Goal: Transaction & Acquisition: Purchase product/service

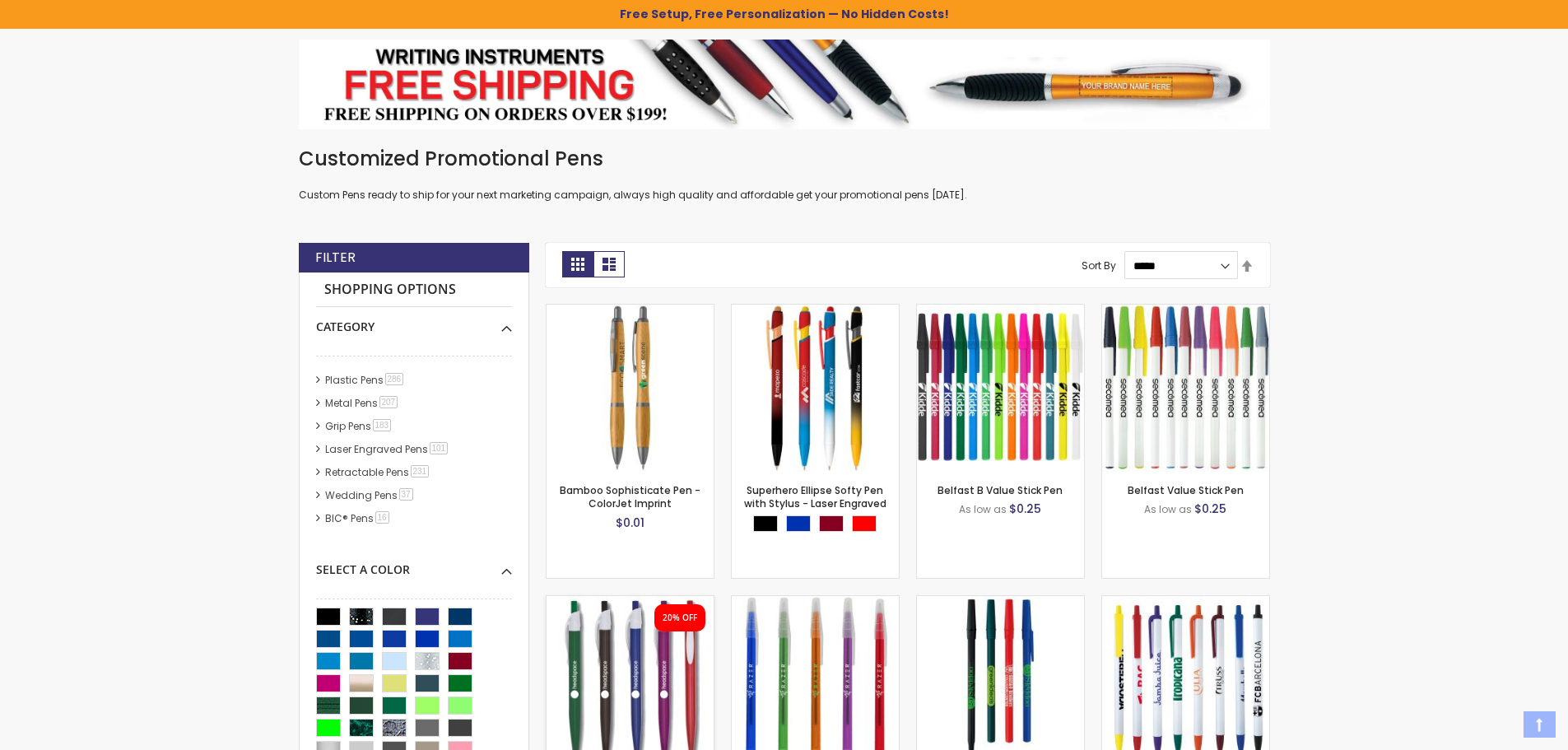
scroll to position [247, 0]
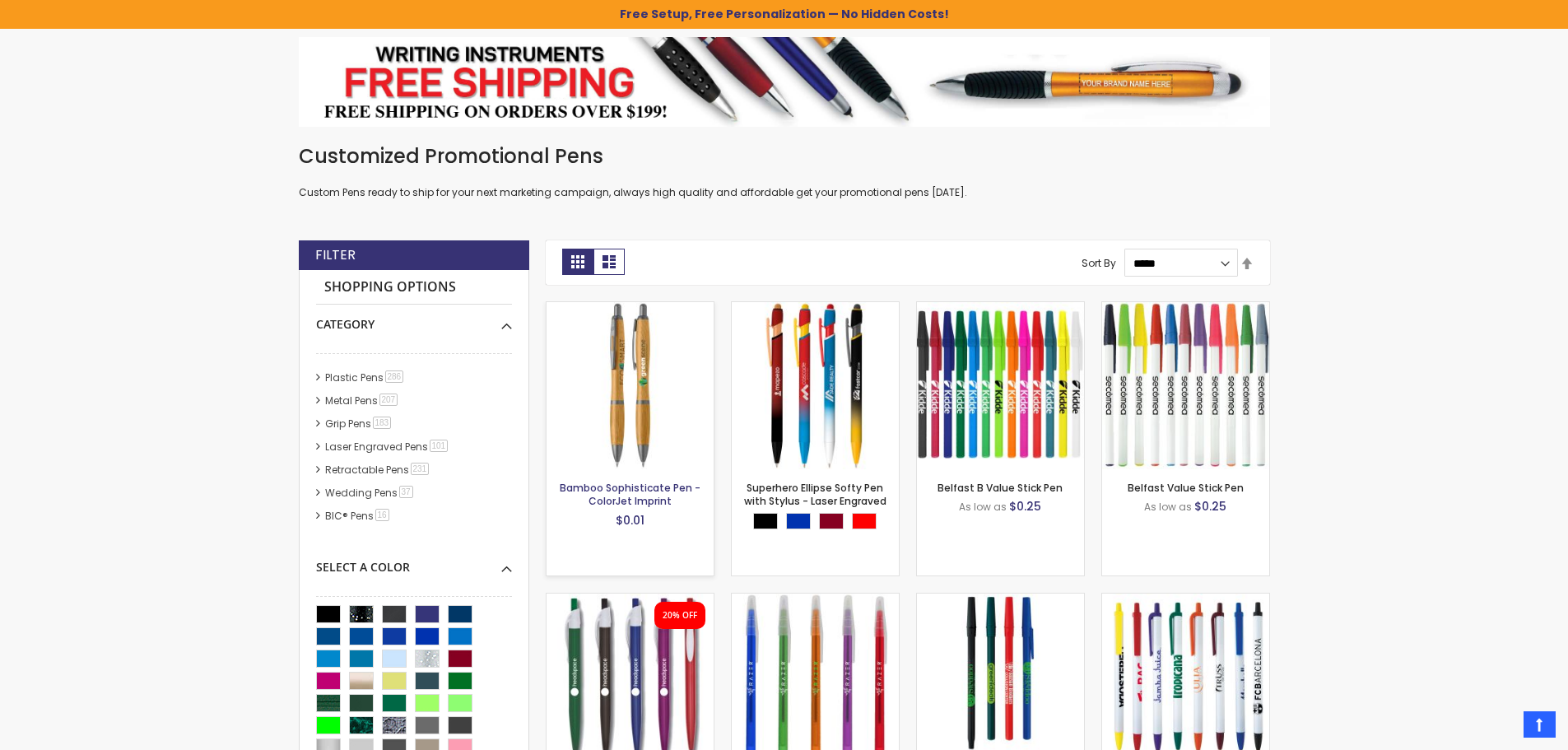
click at [634, 496] on link "Bamboo Sophisticate Pen - ColorJet Imprint" at bounding box center [630, 494] width 140 height 27
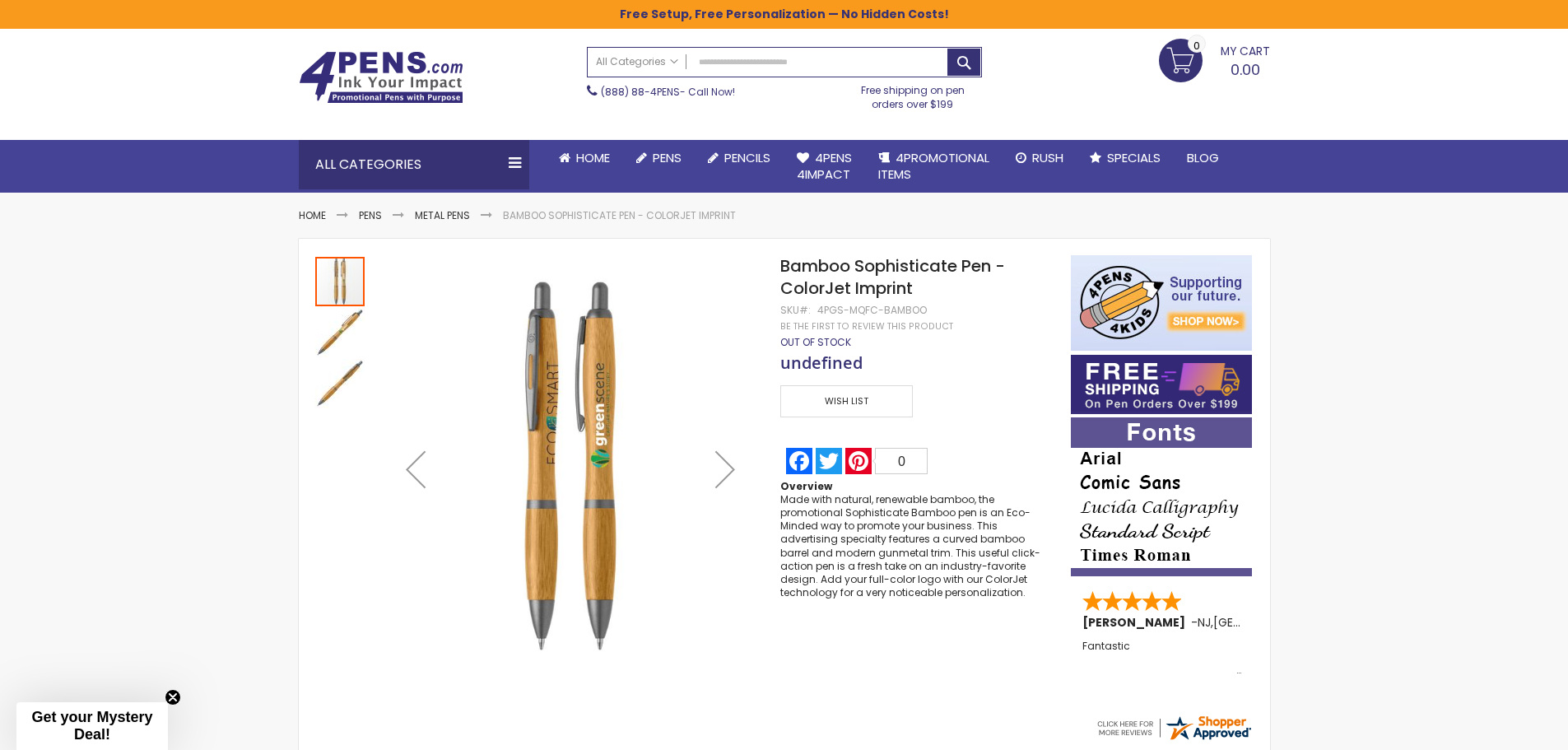
scroll to position [82, 0]
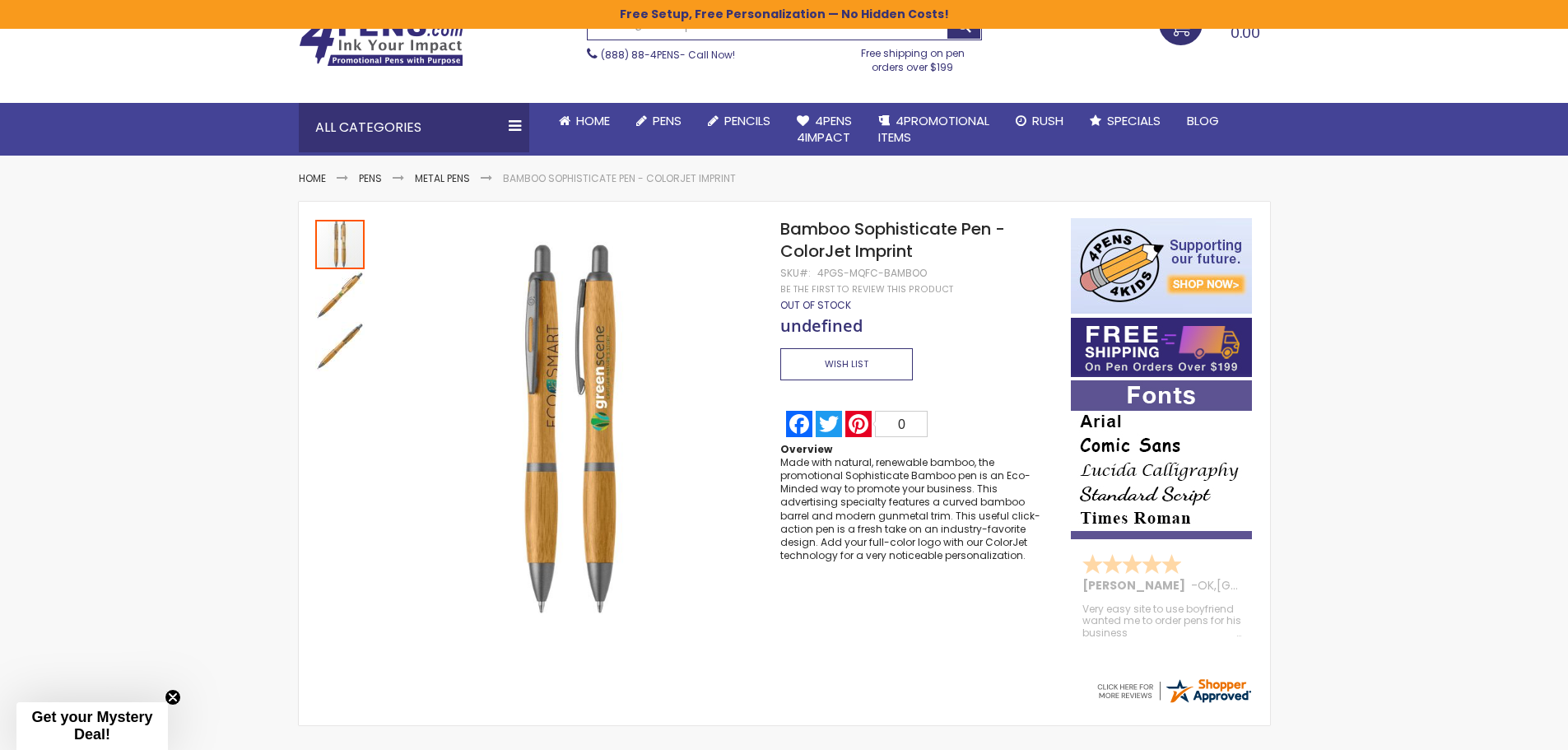
click at [863, 357] on span "Wish List" at bounding box center [846, 364] width 132 height 32
click at [1393, 417] on div "Skip to Content sample Wishlist Sign Out Sign In Sign In Login Forgot Your Pass…" at bounding box center [784, 467] width 1568 height 1100
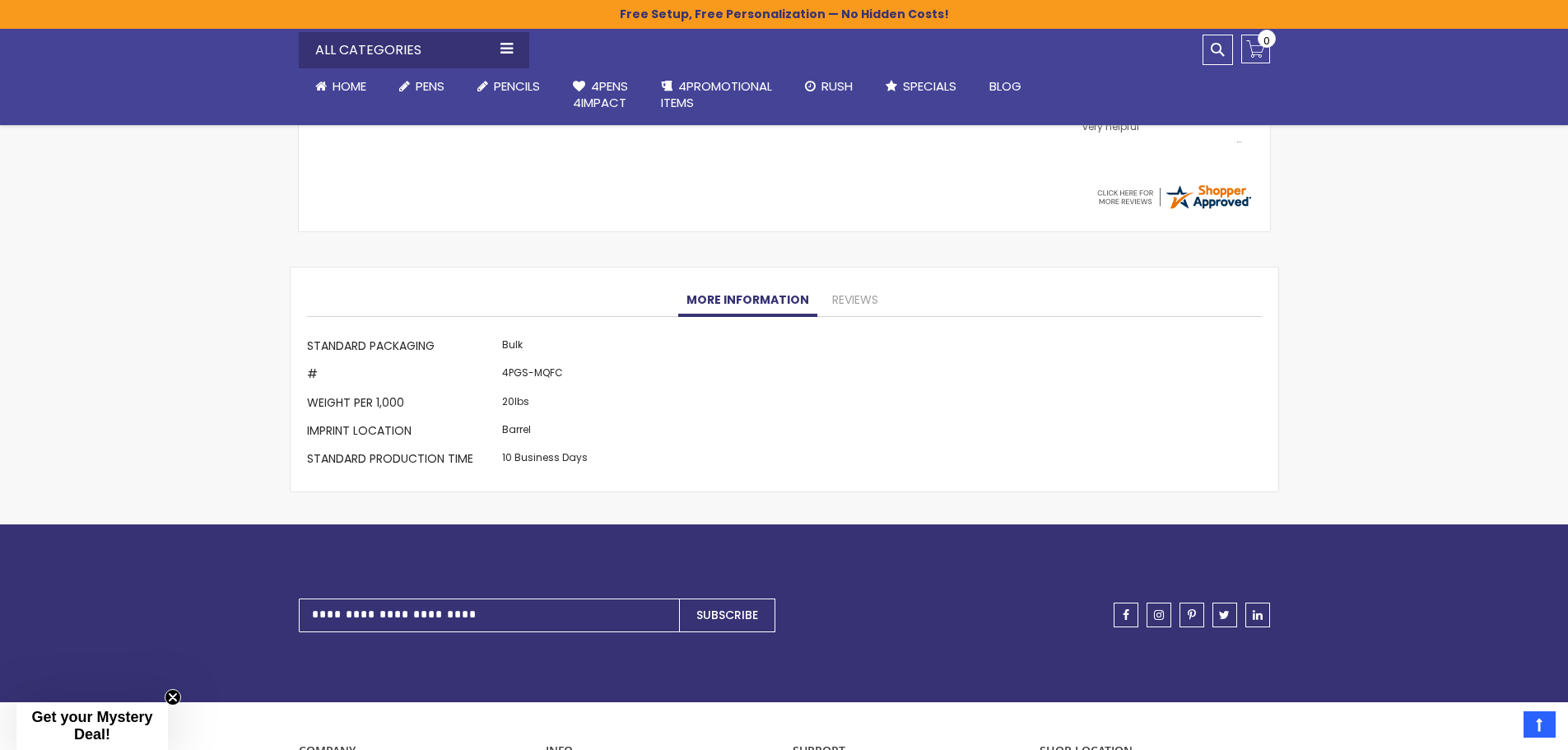
scroll to position [247, 0]
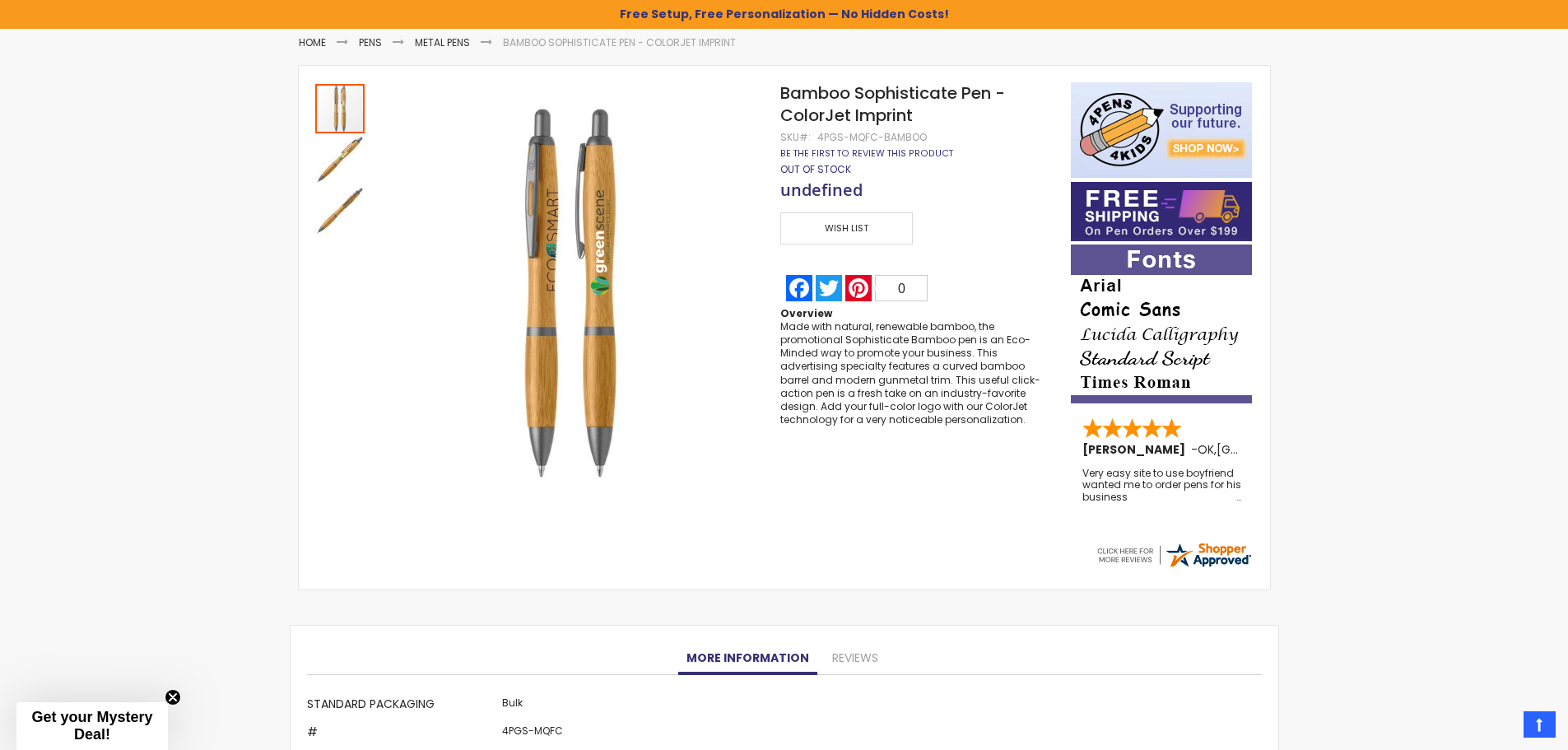
click at [839, 147] on link "Be the first to review this product" at bounding box center [867, 153] width 173 height 12
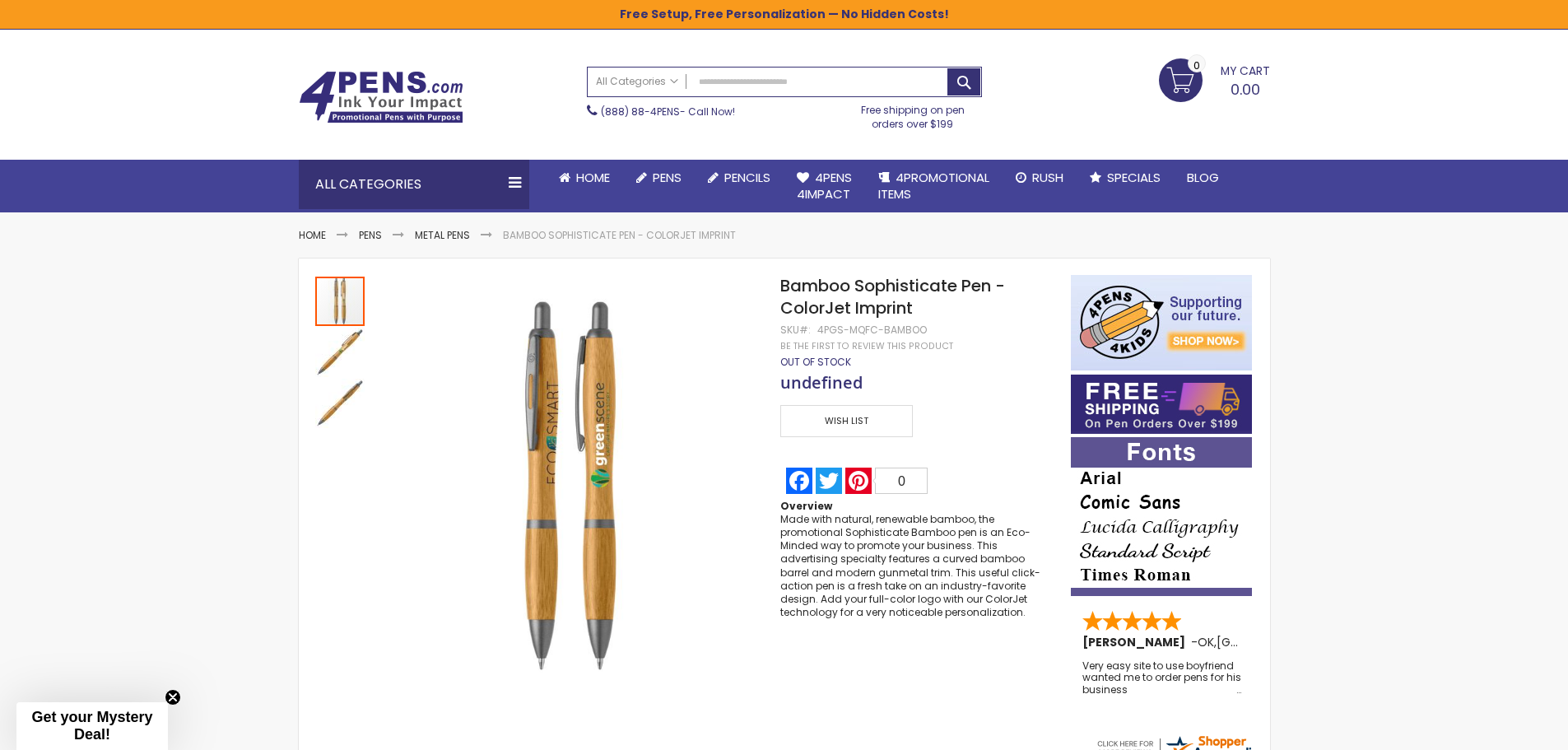
scroll to position [0, 0]
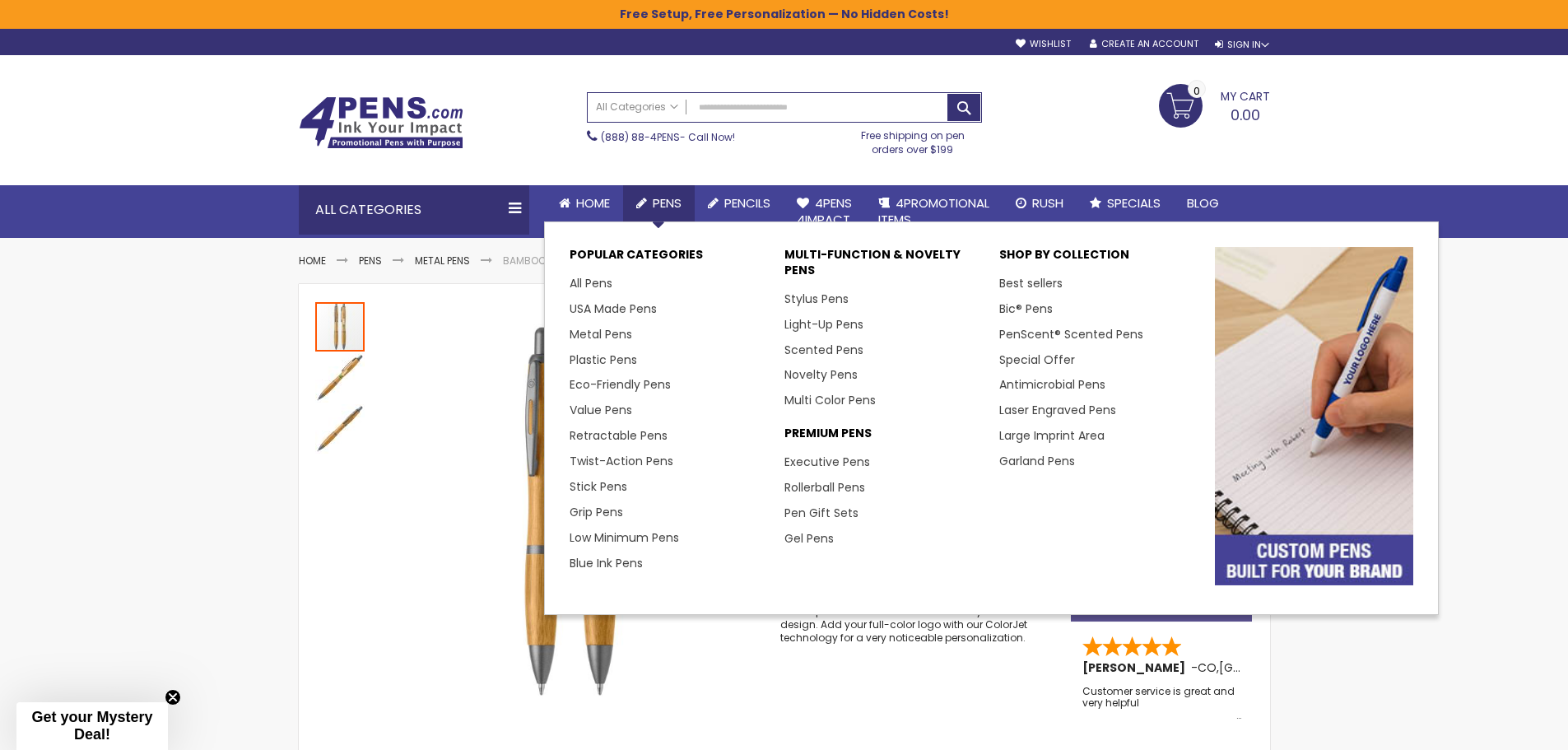
click at [673, 203] on span "Pens" at bounding box center [667, 203] width 28 height 17
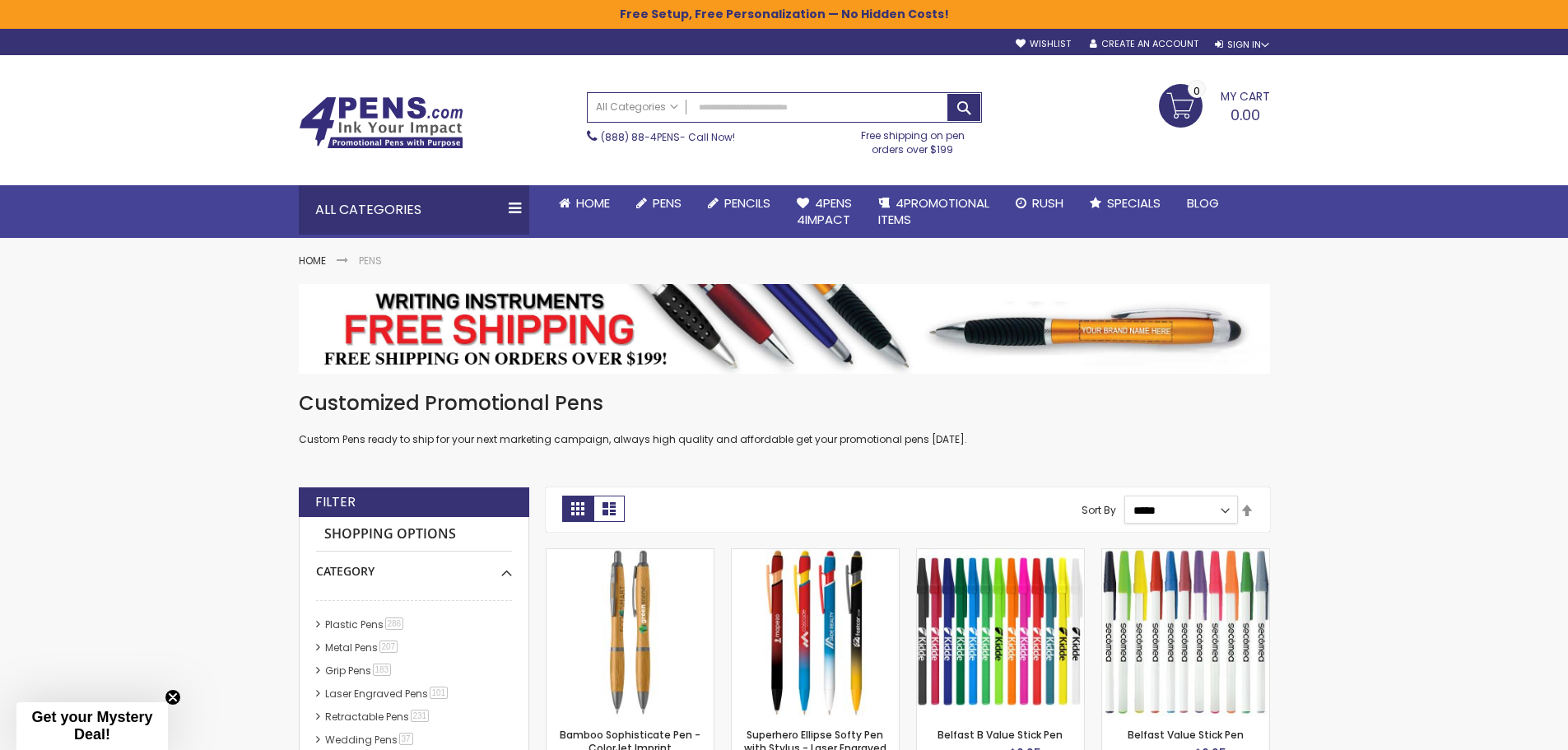
click at [1213, 505] on select "**********" at bounding box center [1181, 509] width 114 height 28
click at [1124, 495] on select "**********" at bounding box center [1181, 509] width 114 height 28
click at [678, 102] on link "All Categories" at bounding box center [637, 106] width 99 height 27
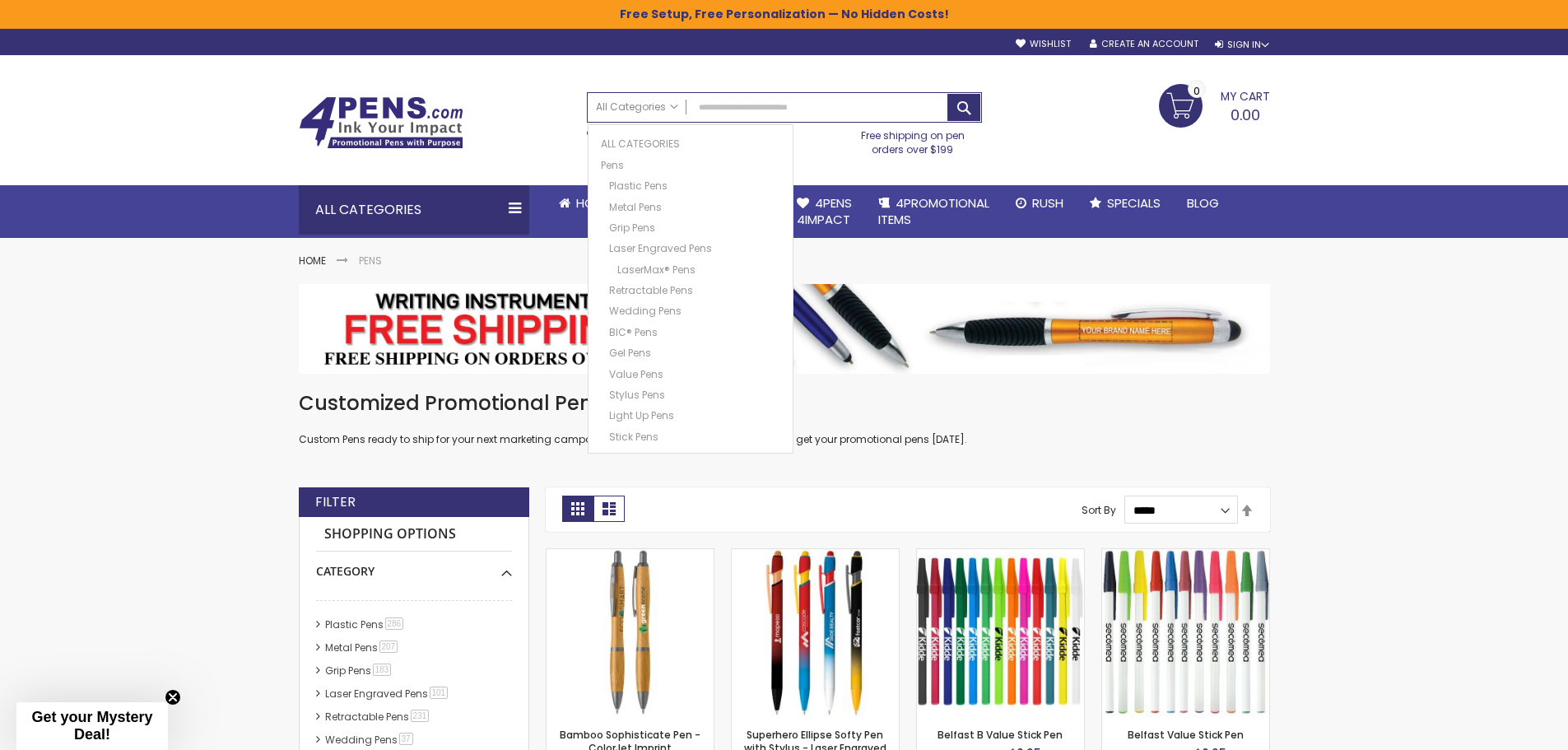
click at [1103, 117] on div "My Cart 0.00 0 My Cart Close You have no items in your shopping cart." at bounding box center [1134, 104] width 288 height 41
